Goal: Find specific page/section

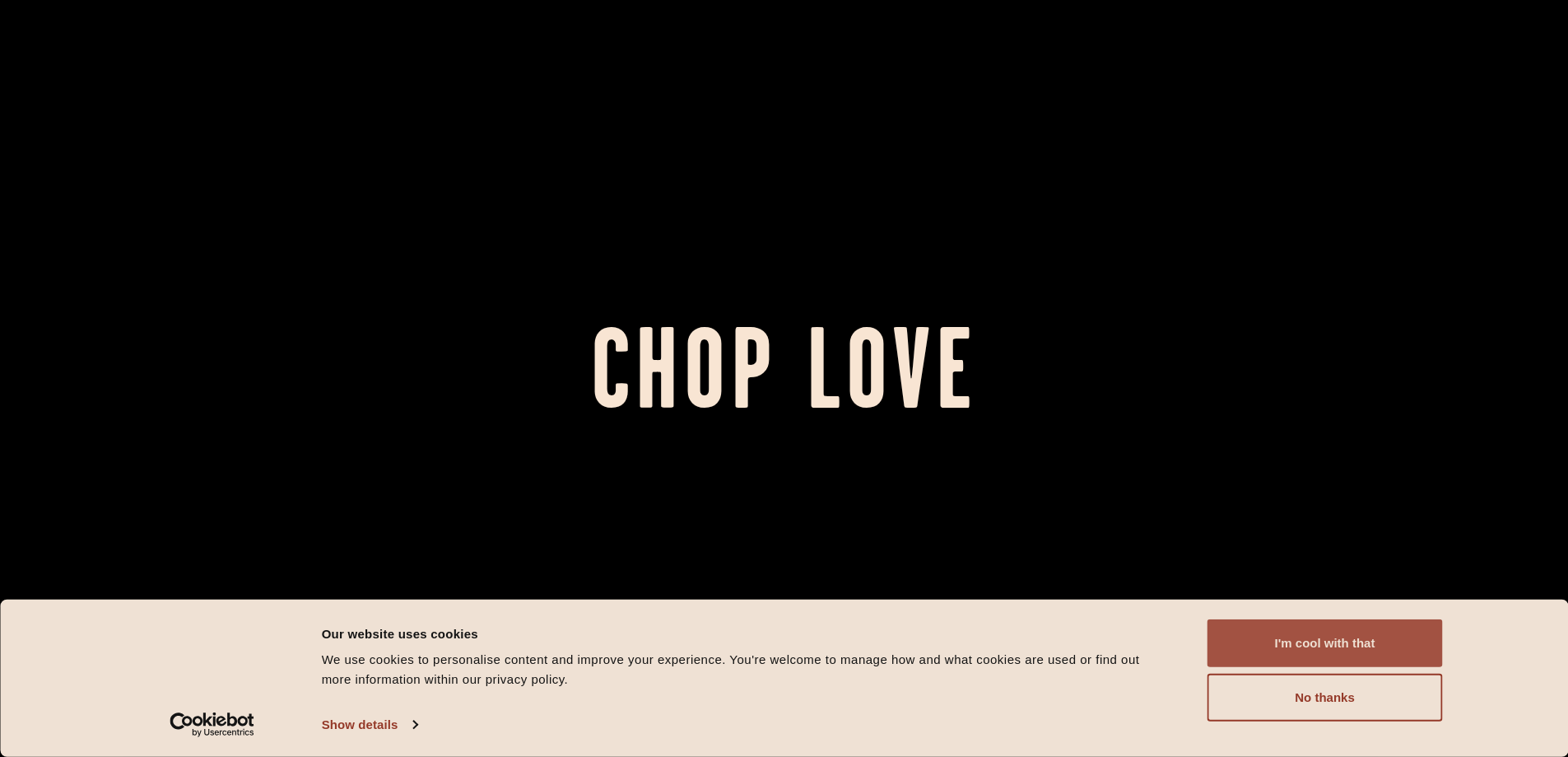
click at [1326, 651] on button "I'm cool with that" at bounding box center [1325, 643] width 235 height 48
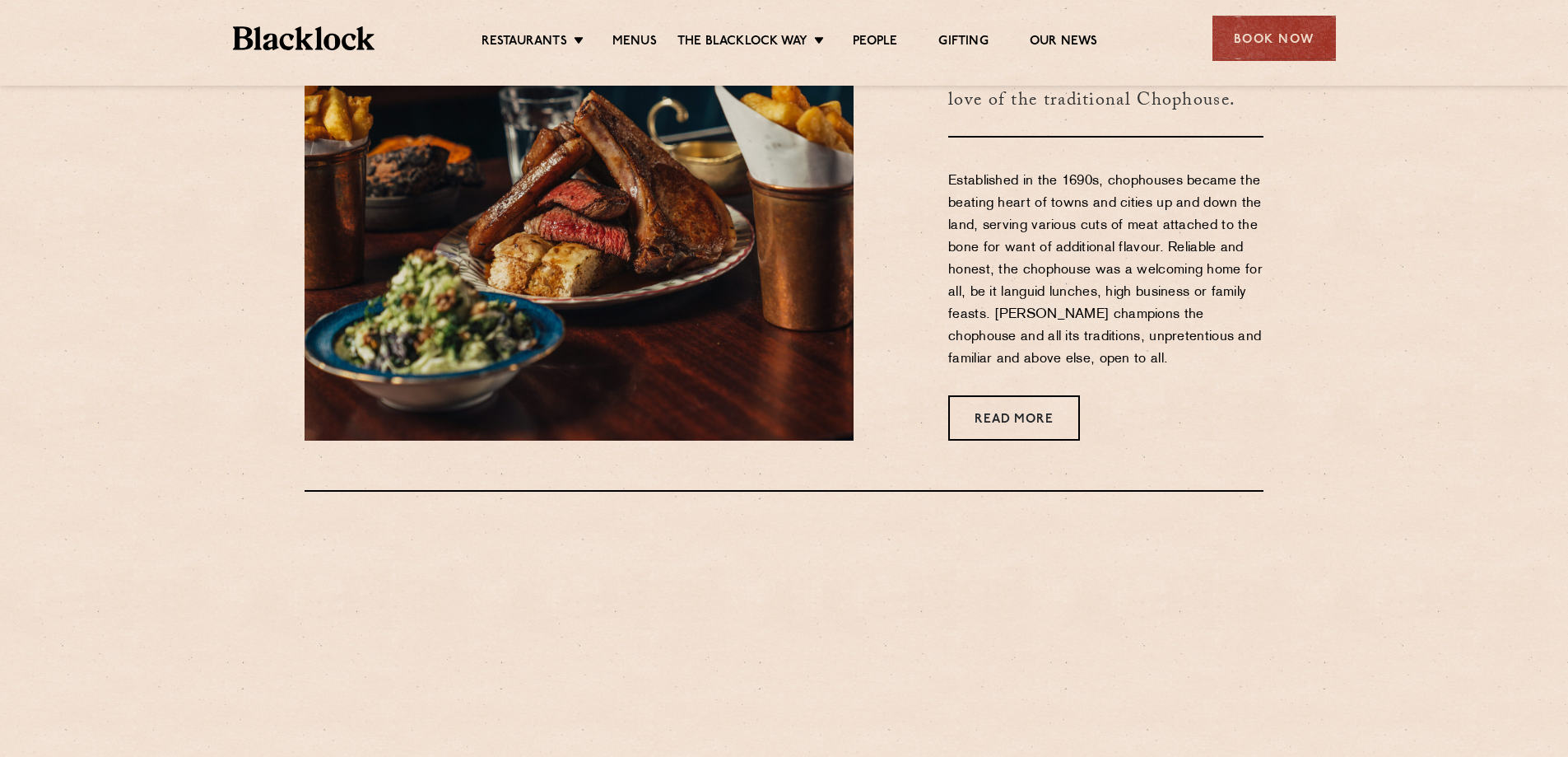
scroll to position [1070, 0]
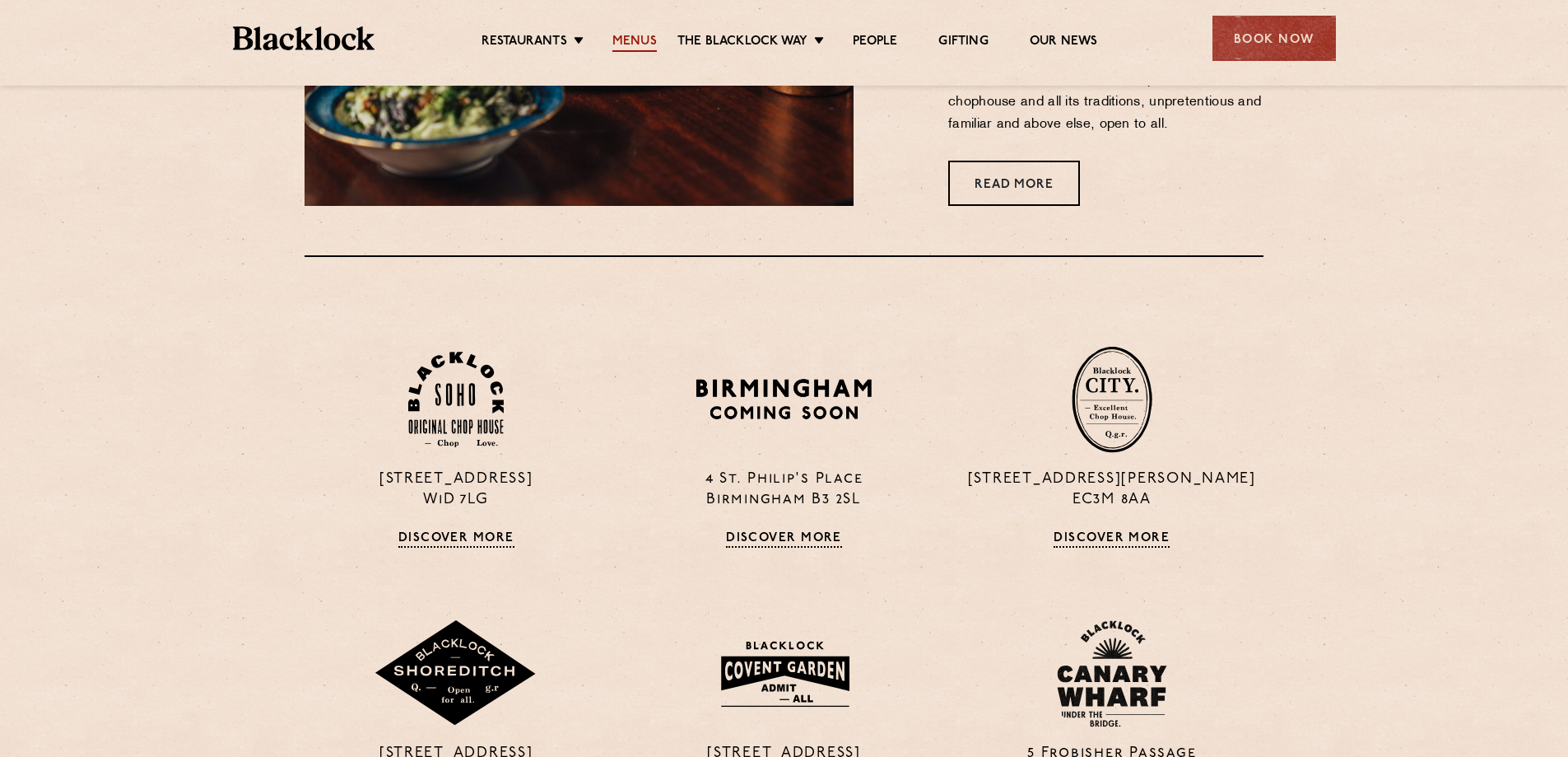
click at [636, 40] on link "Menus" at bounding box center [634, 42] width 45 height 18
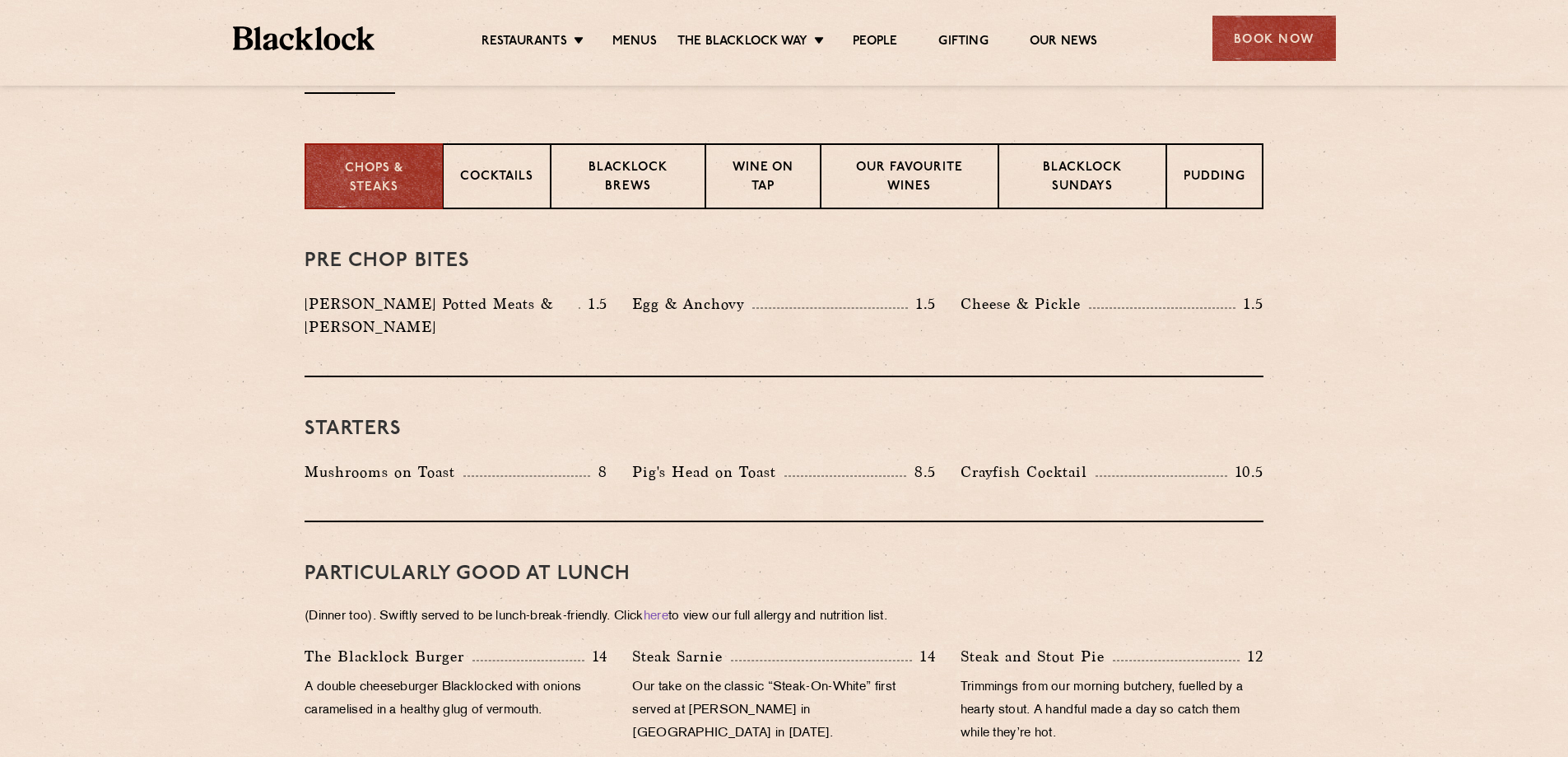
scroll to position [659, 0]
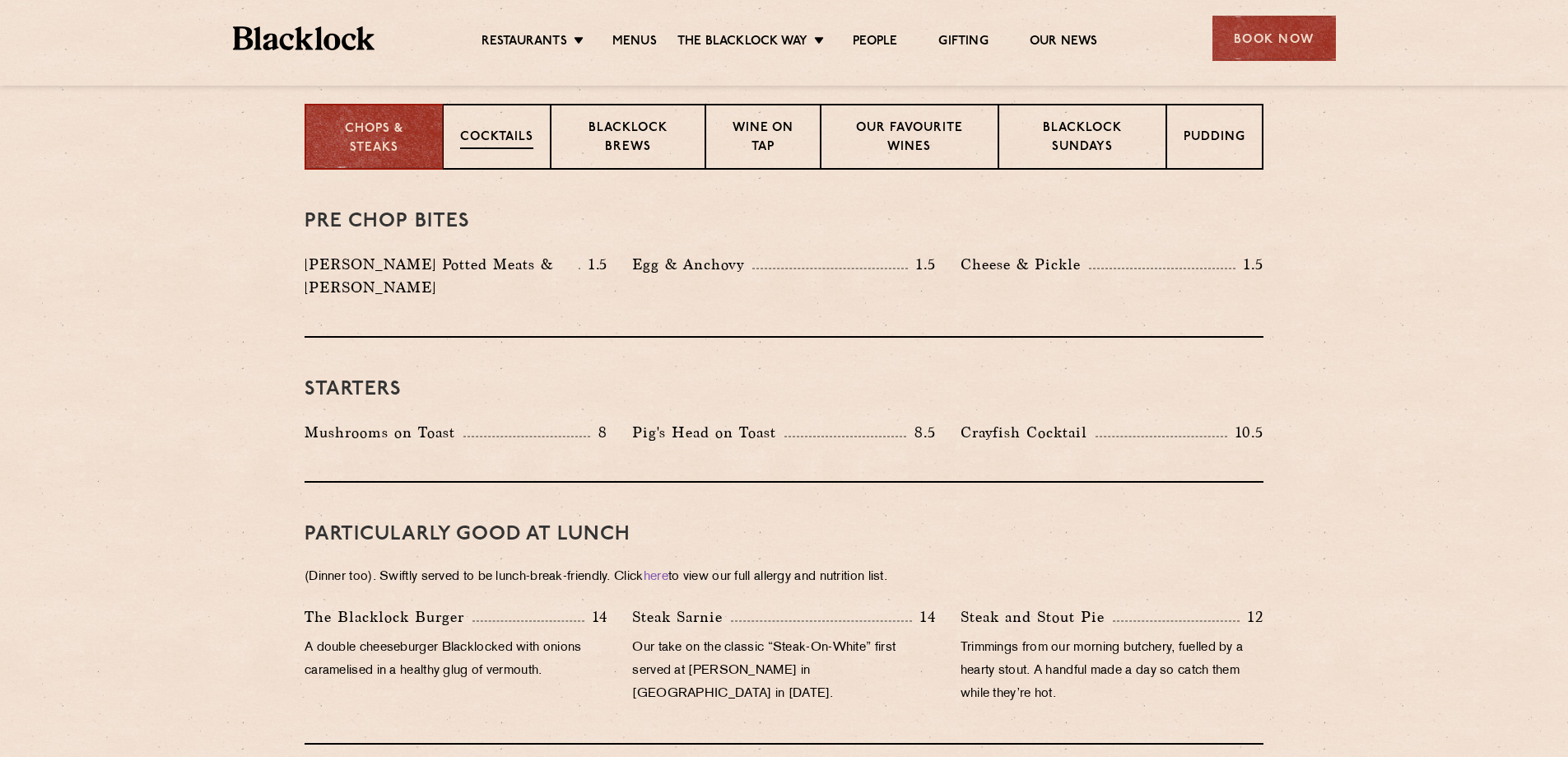
click at [529, 137] on p "Cocktails" at bounding box center [496, 139] width 73 height 21
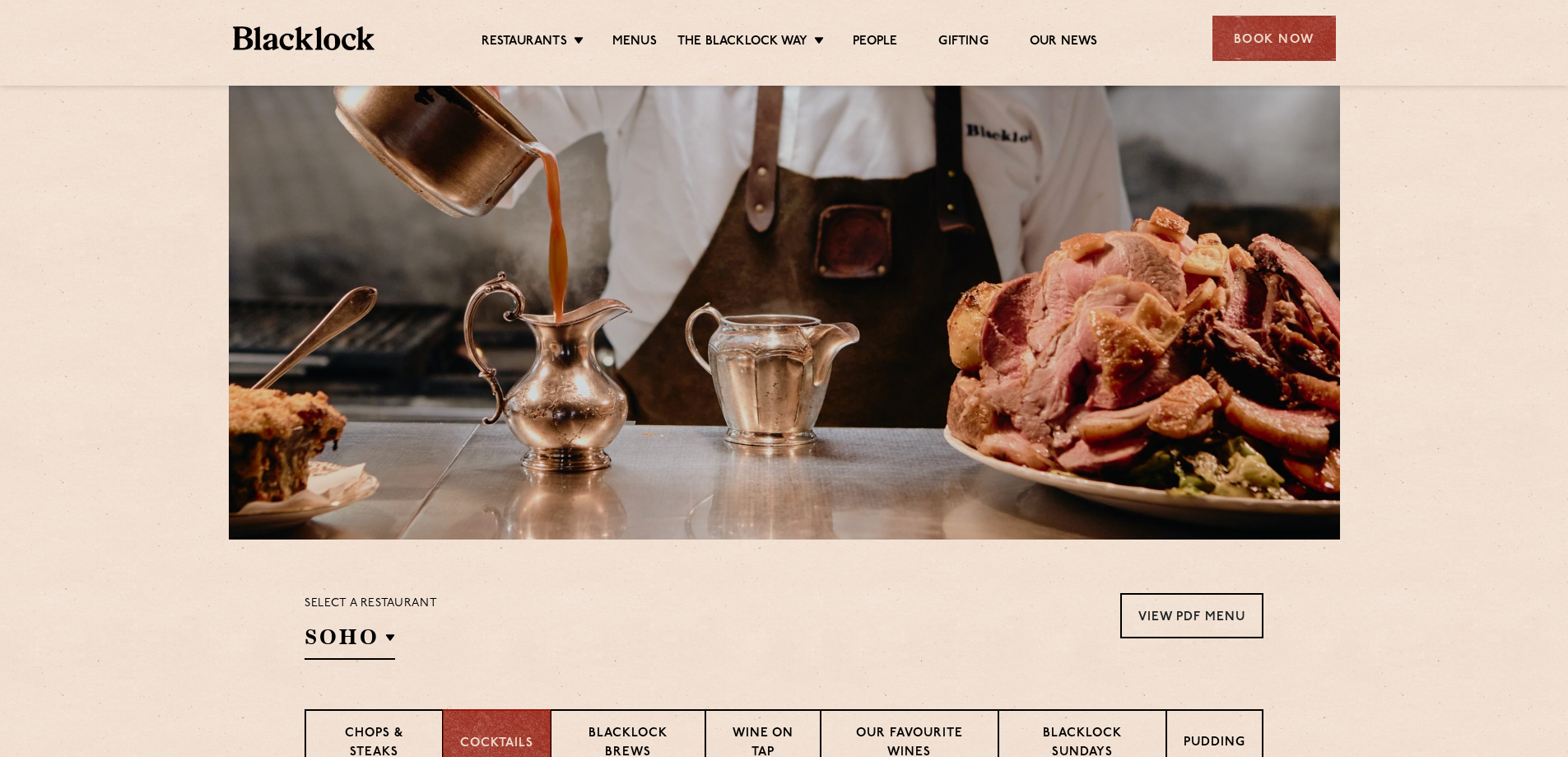
scroll to position [0, 0]
